Goal: Task Accomplishment & Management: Manage account settings

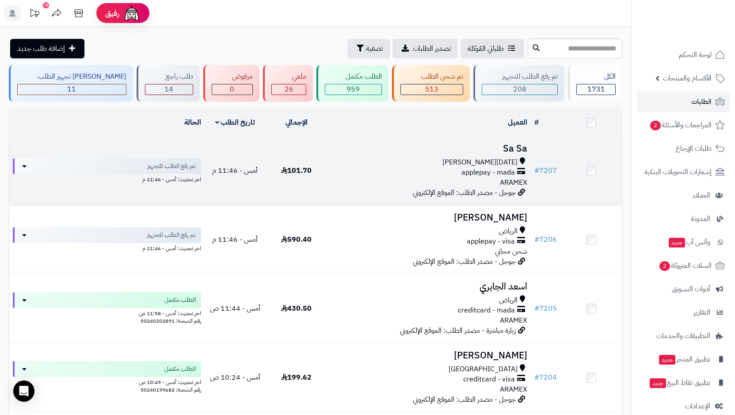
click at [476, 175] on span "applepay - mada" at bounding box center [487, 172] width 53 height 10
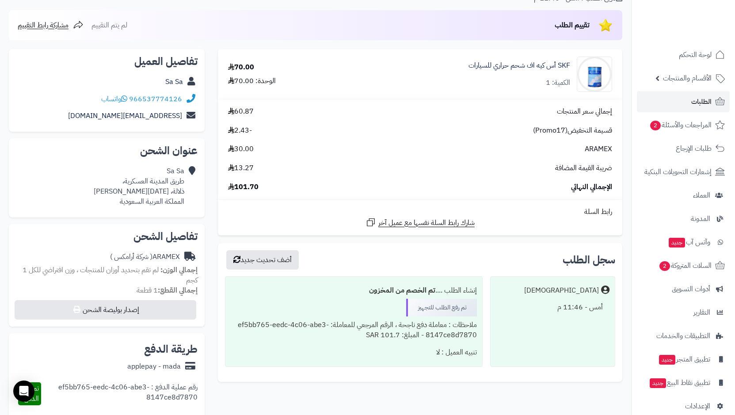
scroll to position [71, 0]
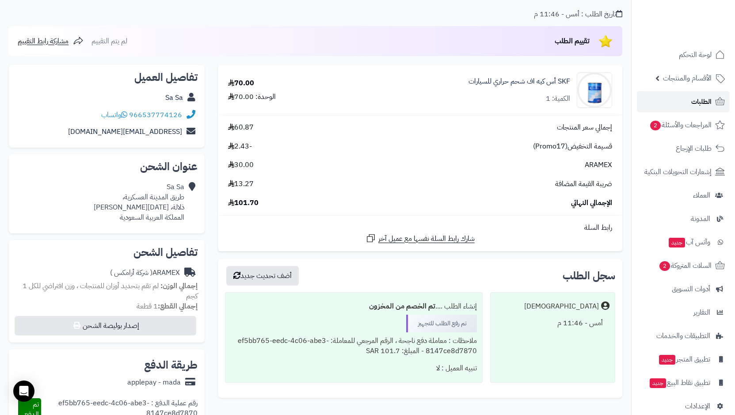
click at [698, 102] on span "الطلبات" at bounding box center [701, 101] width 20 height 12
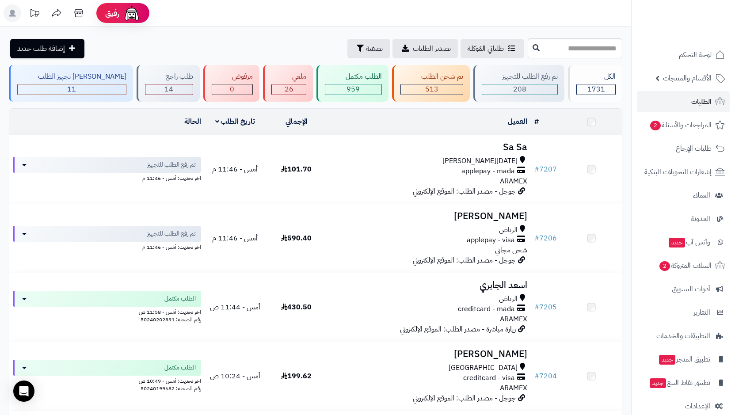
click at [487, 237] on span "applepay - visa" at bounding box center [491, 240] width 48 height 10
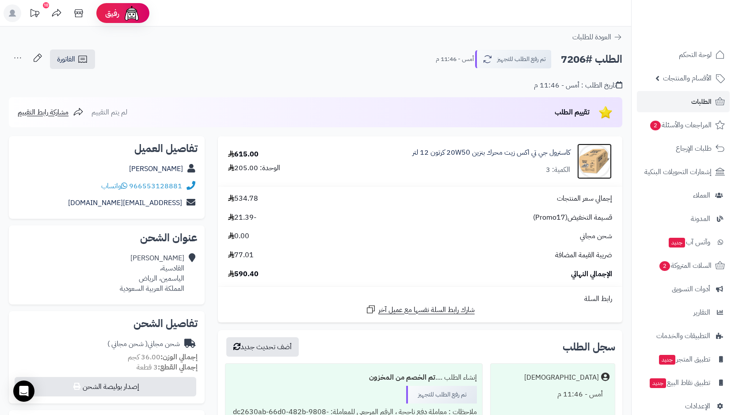
click at [601, 155] on img at bounding box center [594, 161] width 34 height 35
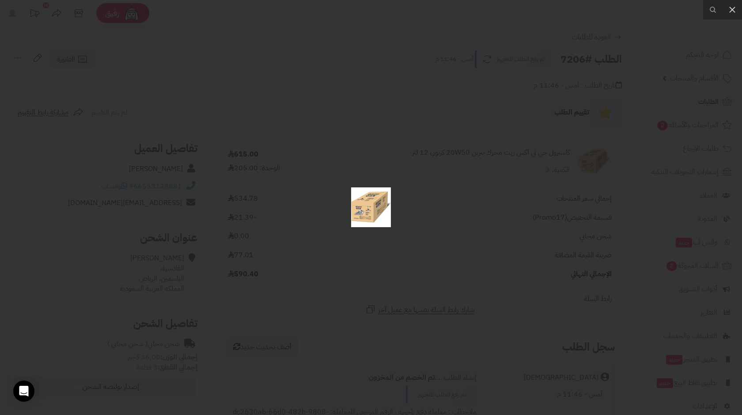
click at [704, 159] on div at bounding box center [371, 207] width 742 height 415
